Goal: Transaction & Acquisition: Download file/media

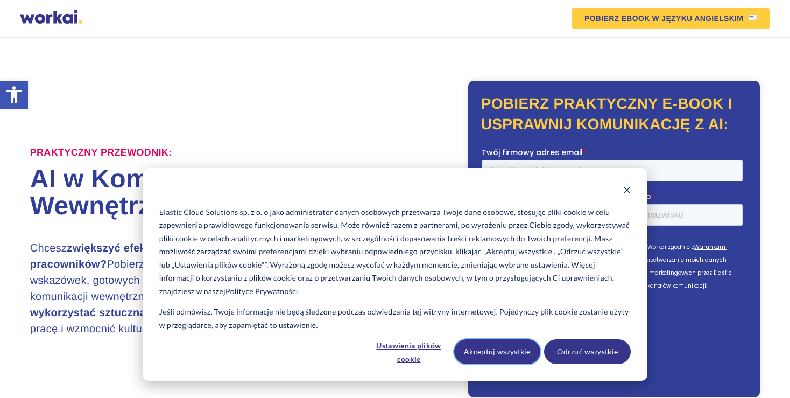
click at [490, 353] on button "Akceptuj wszystkie" at bounding box center [497, 351] width 87 height 25
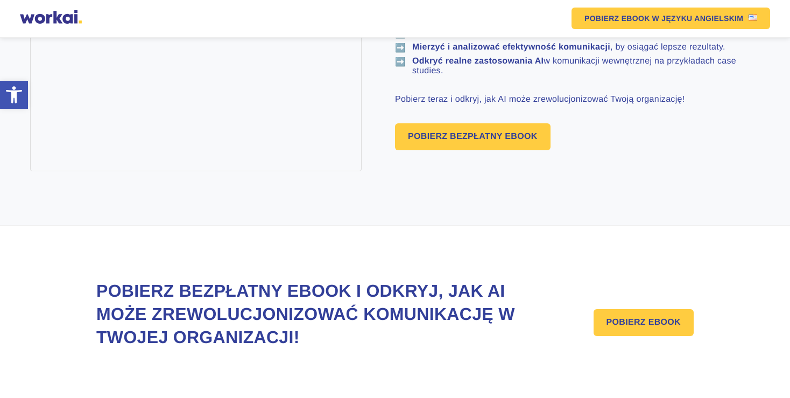
scroll to position [789, 0]
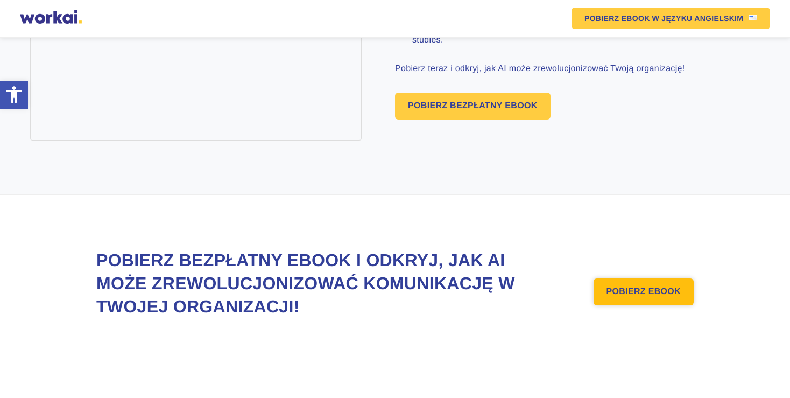
click at [627, 294] on link "POBIERZ EBOOK" at bounding box center [643, 291] width 100 height 27
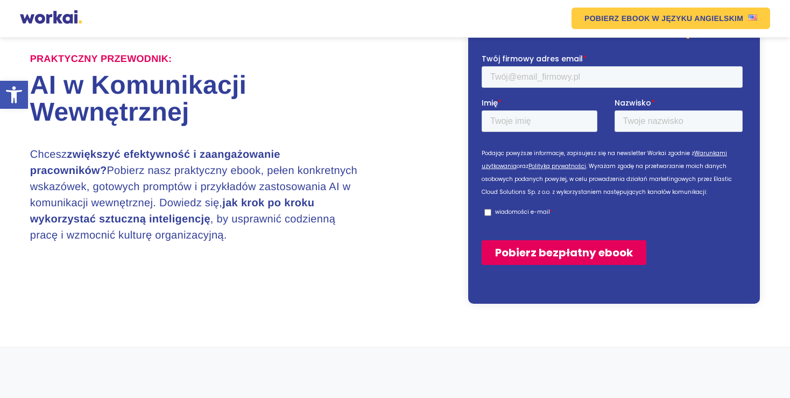
scroll to position [93, 0]
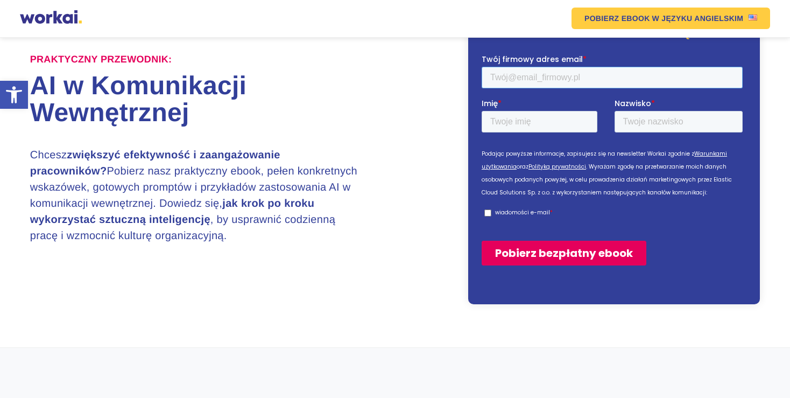
click at [486, 82] on input "Twój firmowy adres email *" at bounding box center [611, 77] width 261 height 22
type input "J"
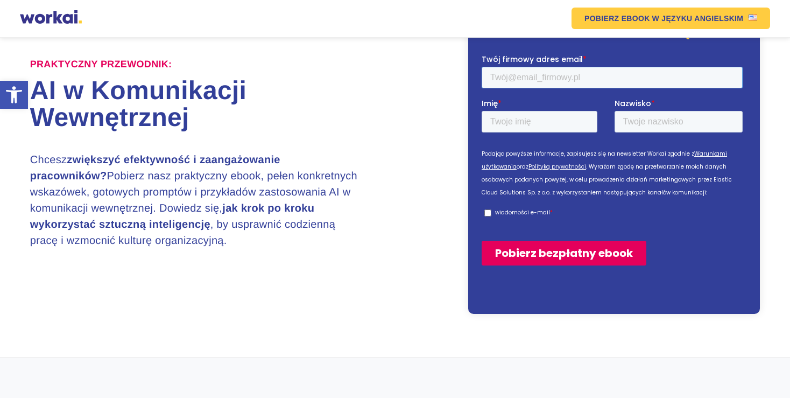
scroll to position [98, 0]
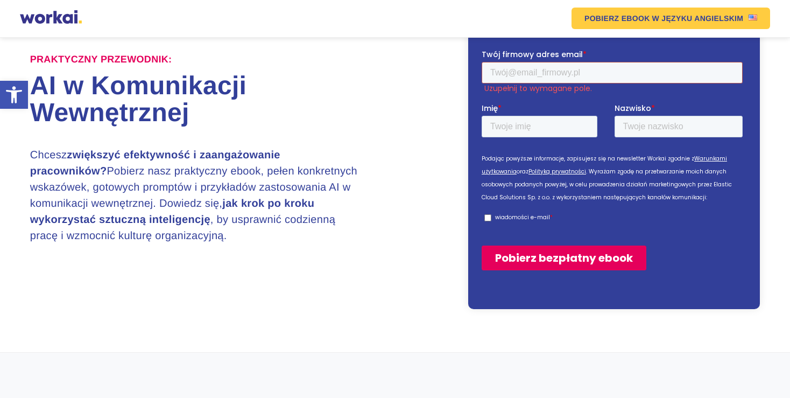
click at [518, 75] on input "Twój firmowy adres email *" at bounding box center [611, 72] width 261 height 22
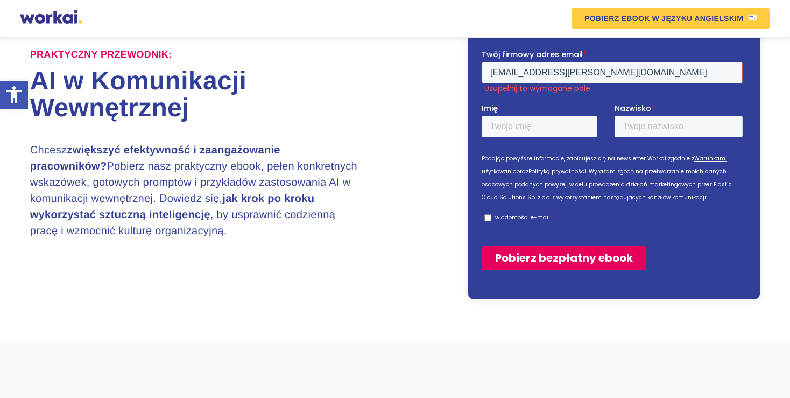
scroll to position [93, 0]
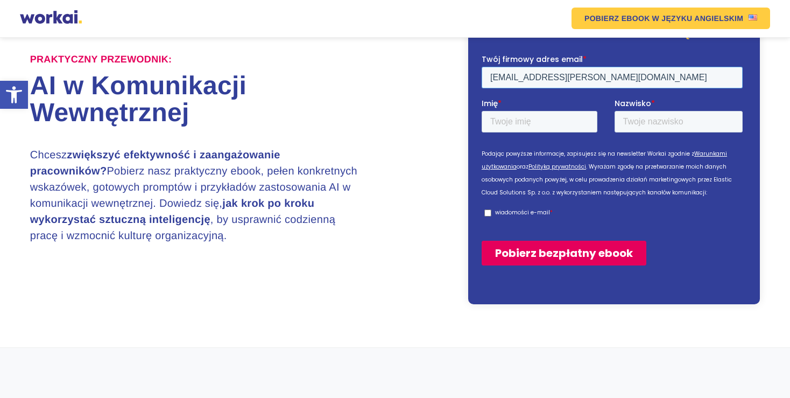
type input "[EMAIL_ADDRESS][PERSON_NAME][DOMAIN_NAME]"
click at [531, 121] on input "Imię *" at bounding box center [539, 121] width 116 height 22
type input "Justyna"
click at [639, 125] on input "Nazwisko *" at bounding box center [678, 121] width 129 height 22
type input "[PERSON_NAME]"
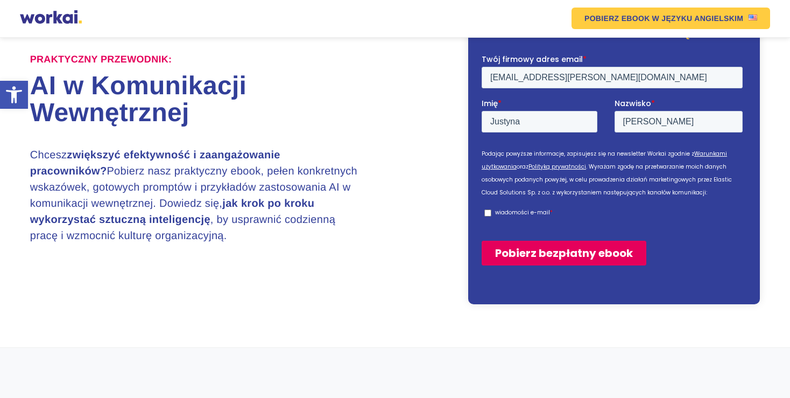
click at [486, 214] on input "wiadomości e-mail *" at bounding box center [487, 212] width 7 height 7
checkbox input "true"
click at [545, 251] on input "Pobierz bezpłatny ebook" at bounding box center [563, 252] width 165 height 25
